Goal: Task Accomplishment & Management: Use online tool/utility

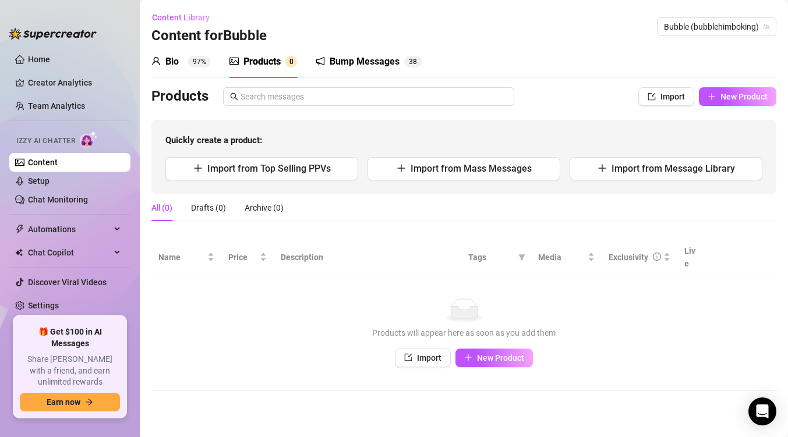
click at [55, 166] on link "Content" at bounding box center [43, 162] width 30 height 9
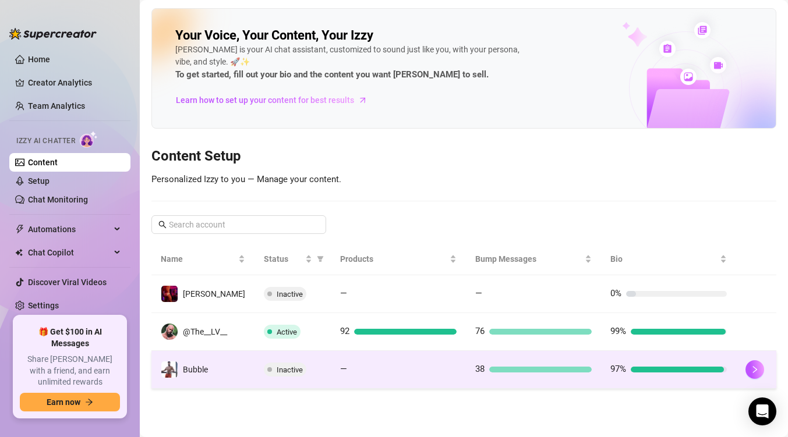
click at [236, 370] on td "Bubble" at bounding box center [202, 370] width 103 height 38
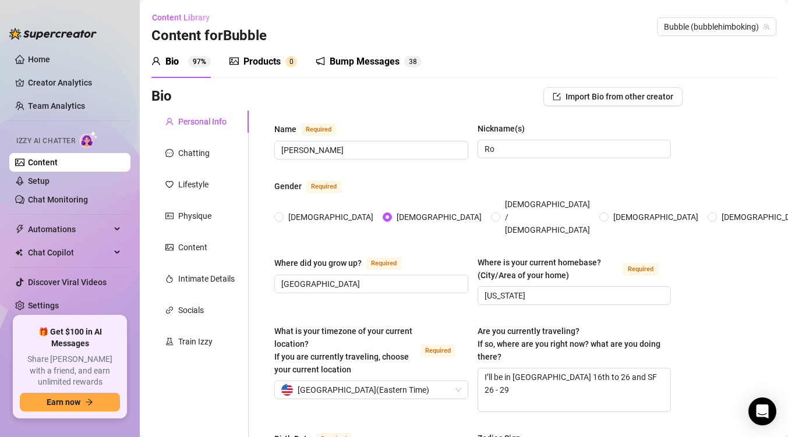
click at [276, 66] on div "Products" at bounding box center [261, 62] width 37 height 14
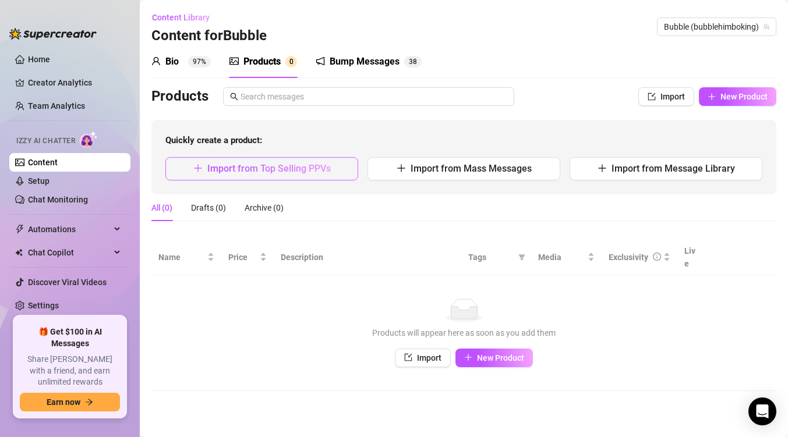
click at [302, 165] on span "Import from Top Selling PPVs" at bounding box center [268, 168] width 123 height 11
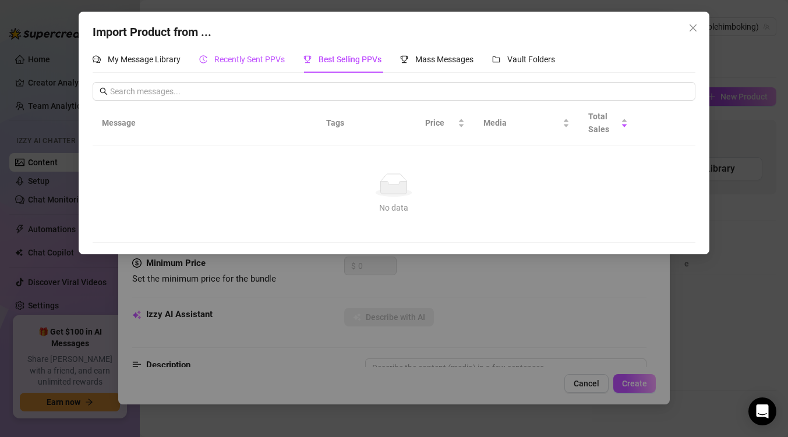
click at [258, 64] on div "Recently Sent PPVs" at bounding box center [242, 59] width 86 height 13
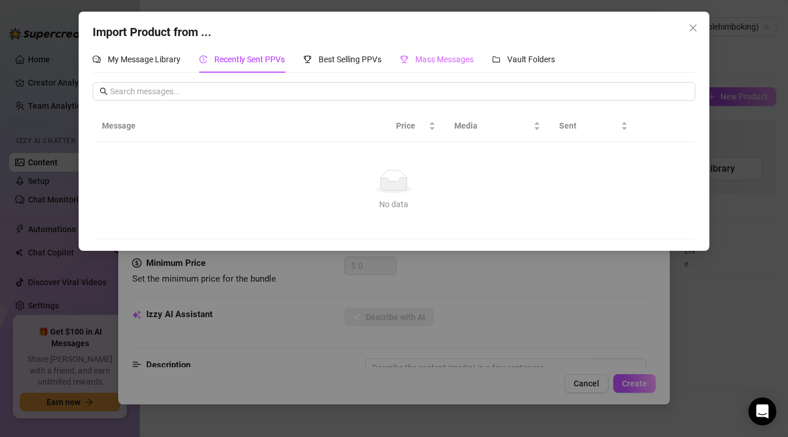
click at [405, 66] on div "Mass Messages" at bounding box center [436, 59] width 73 height 27
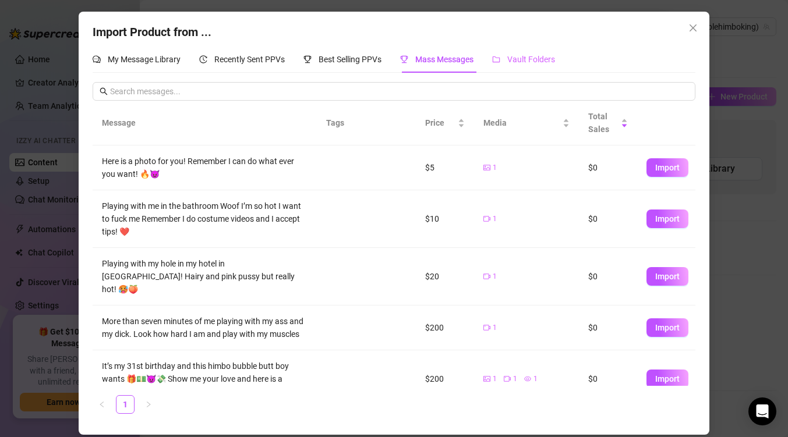
click at [514, 67] on div "Vault Folders" at bounding box center [523, 59] width 63 height 27
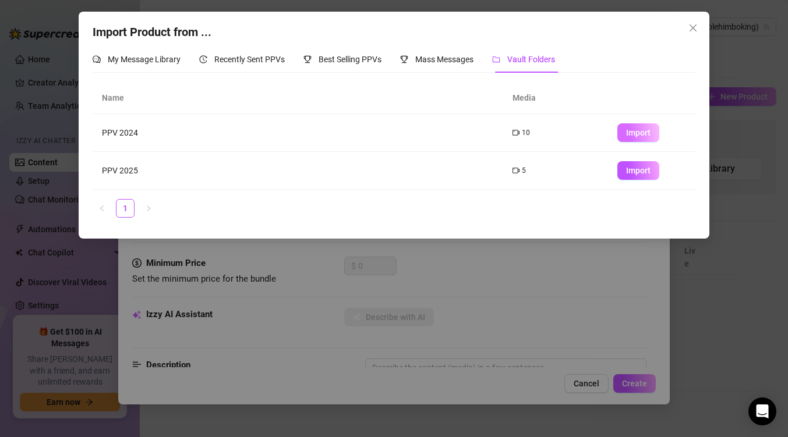
click at [630, 136] on span "Import" at bounding box center [638, 132] width 24 height 9
click at [634, 172] on span "Import" at bounding box center [638, 170] width 24 height 9
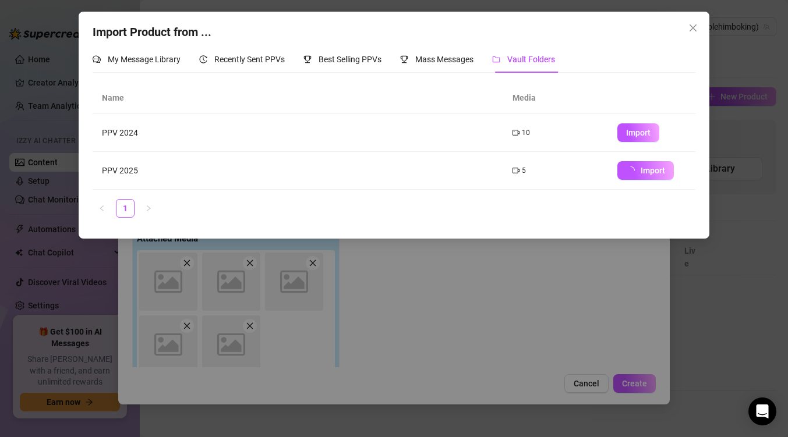
type textarea "Type your message here..."
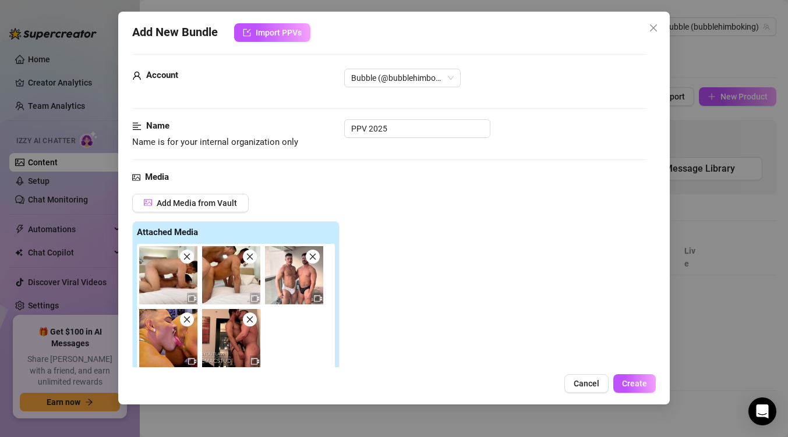
click at [227, 283] on img at bounding box center [231, 275] width 58 height 58
click at [186, 279] on img at bounding box center [168, 275] width 58 height 58
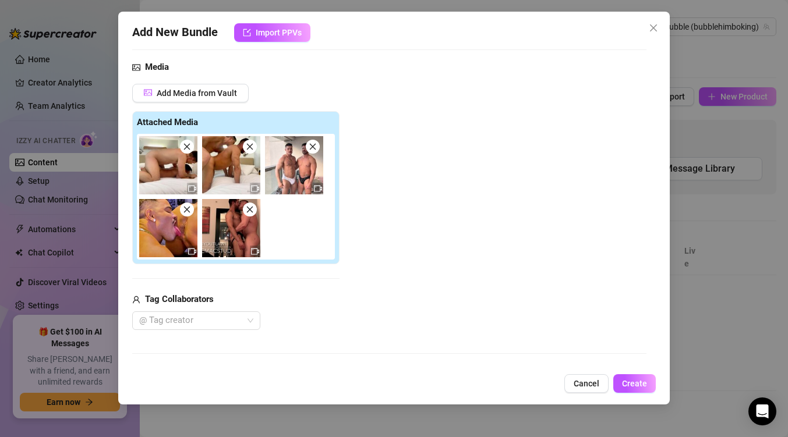
scroll to position [63, 0]
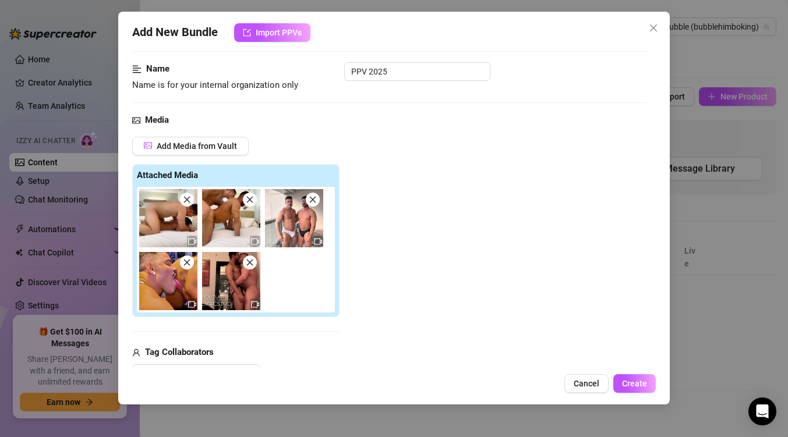
click at [188, 201] on icon "close" at bounding box center [187, 200] width 6 height 6
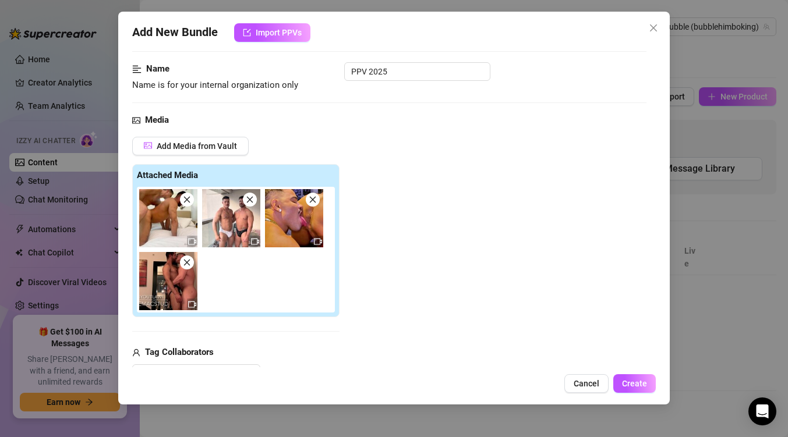
click at [189, 201] on icon "close" at bounding box center [187, 200] width 6 height 6
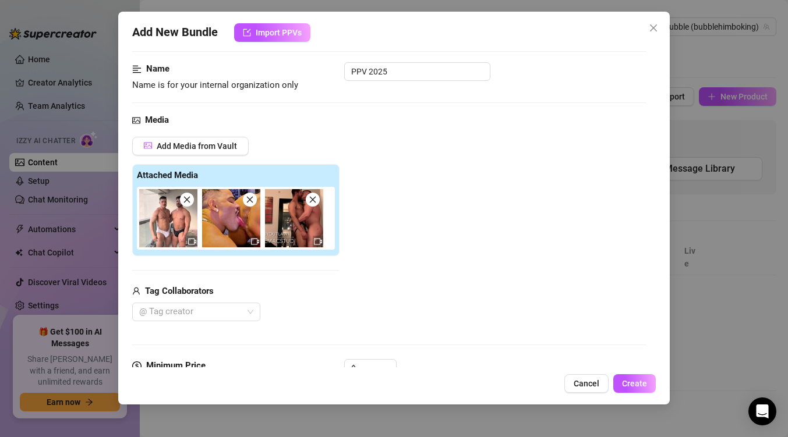
click at [189, 197] on icon "close" at bounding box center [187, 200] width 8 height 8
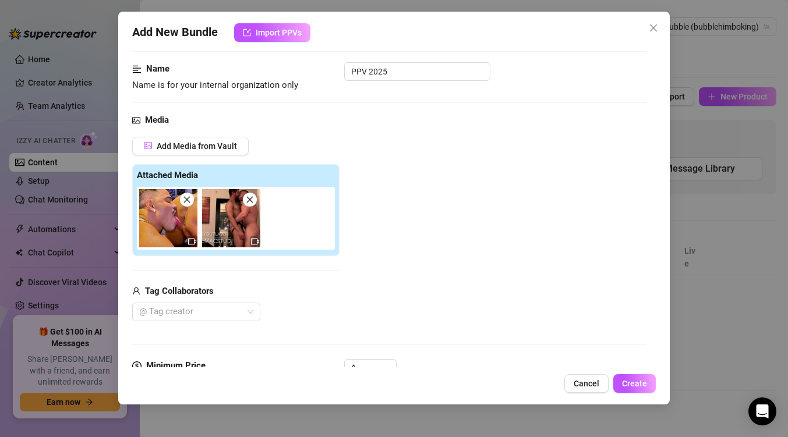
click at [190, 197] on icon "close" at bounding box center [187, 200] width 8 height 8
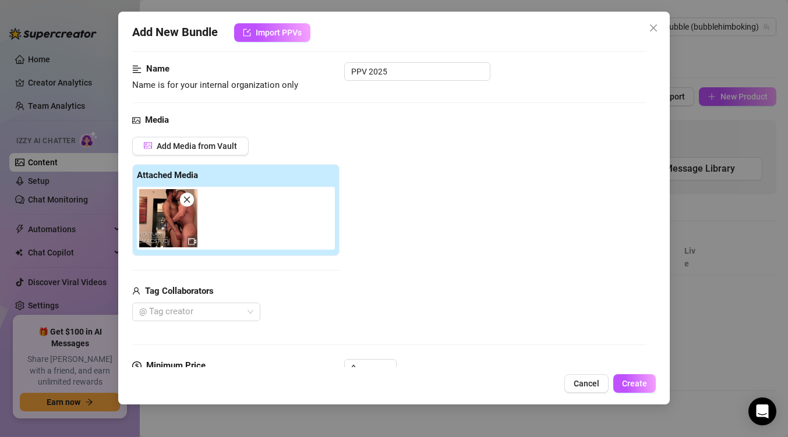
click at [186, 195] on span at bounding box center [187, 200] width 14 height 14
type input "0"
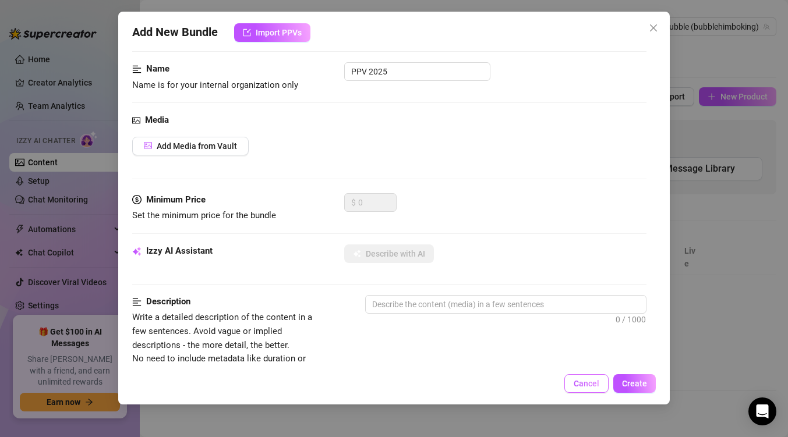
click at [594, 380] on span "Cancel" at bounding box center [587, 383] width 26 height 9
